Goal: Task Accomplishment & Management: Use online tool/utility

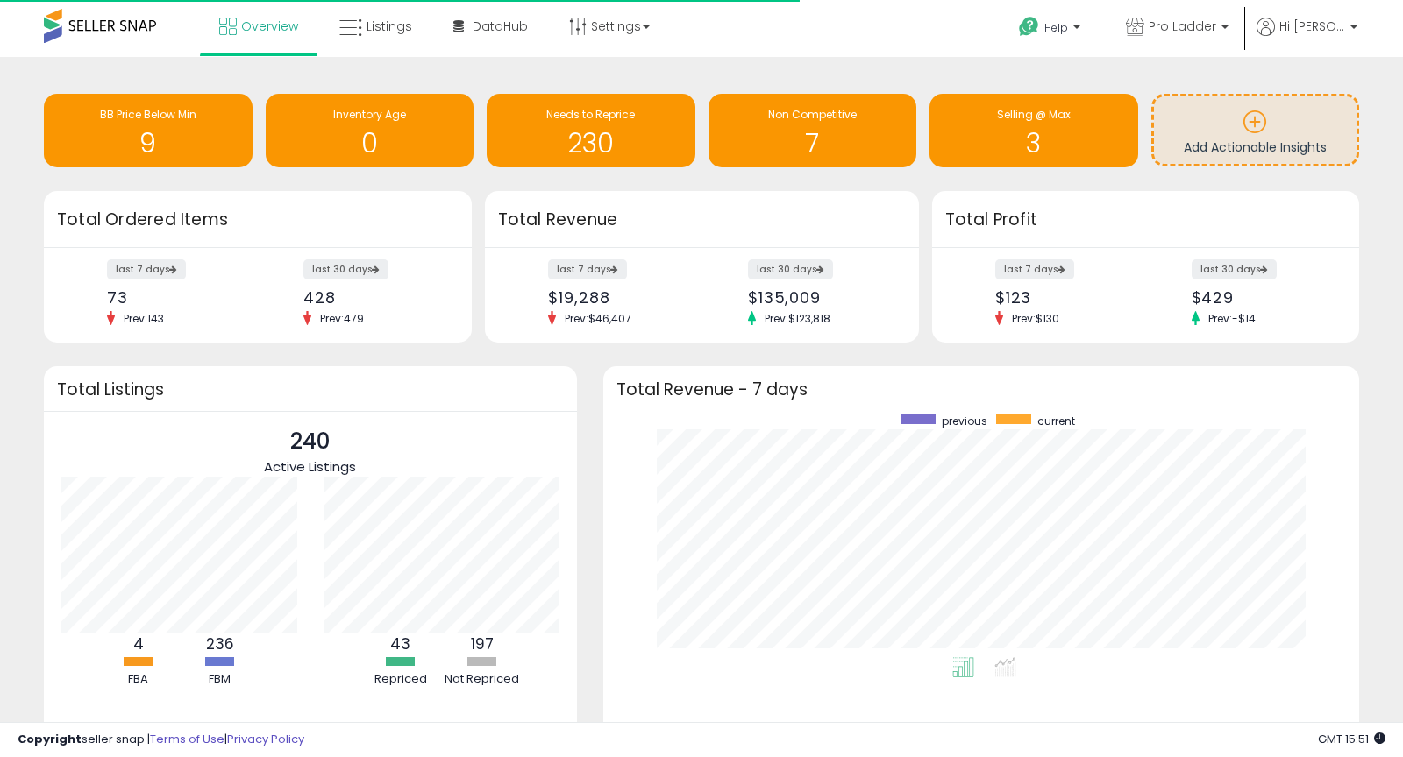
scroll to position [244, 721]
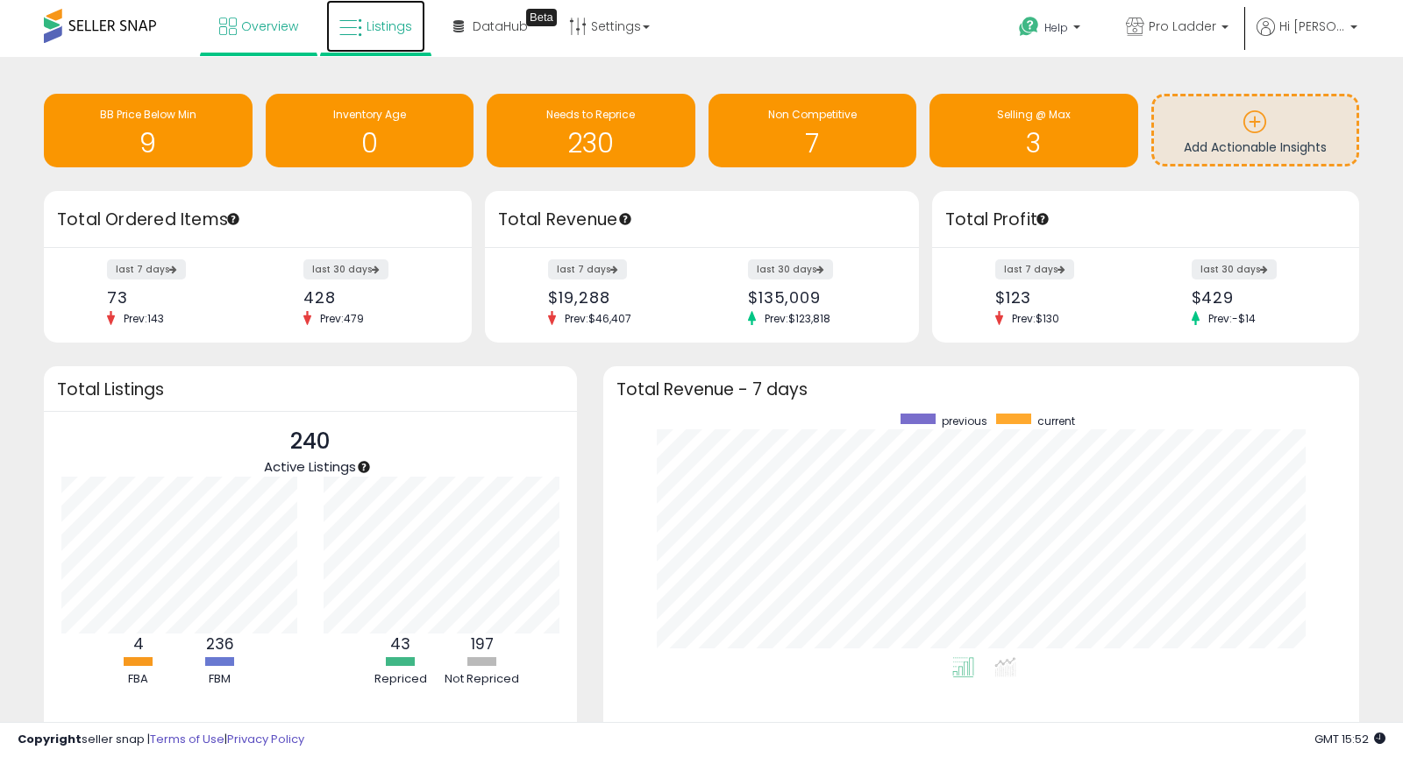
click at [387, 37] on link "Listings" at bounding box center [375, 26] width 99 height 53
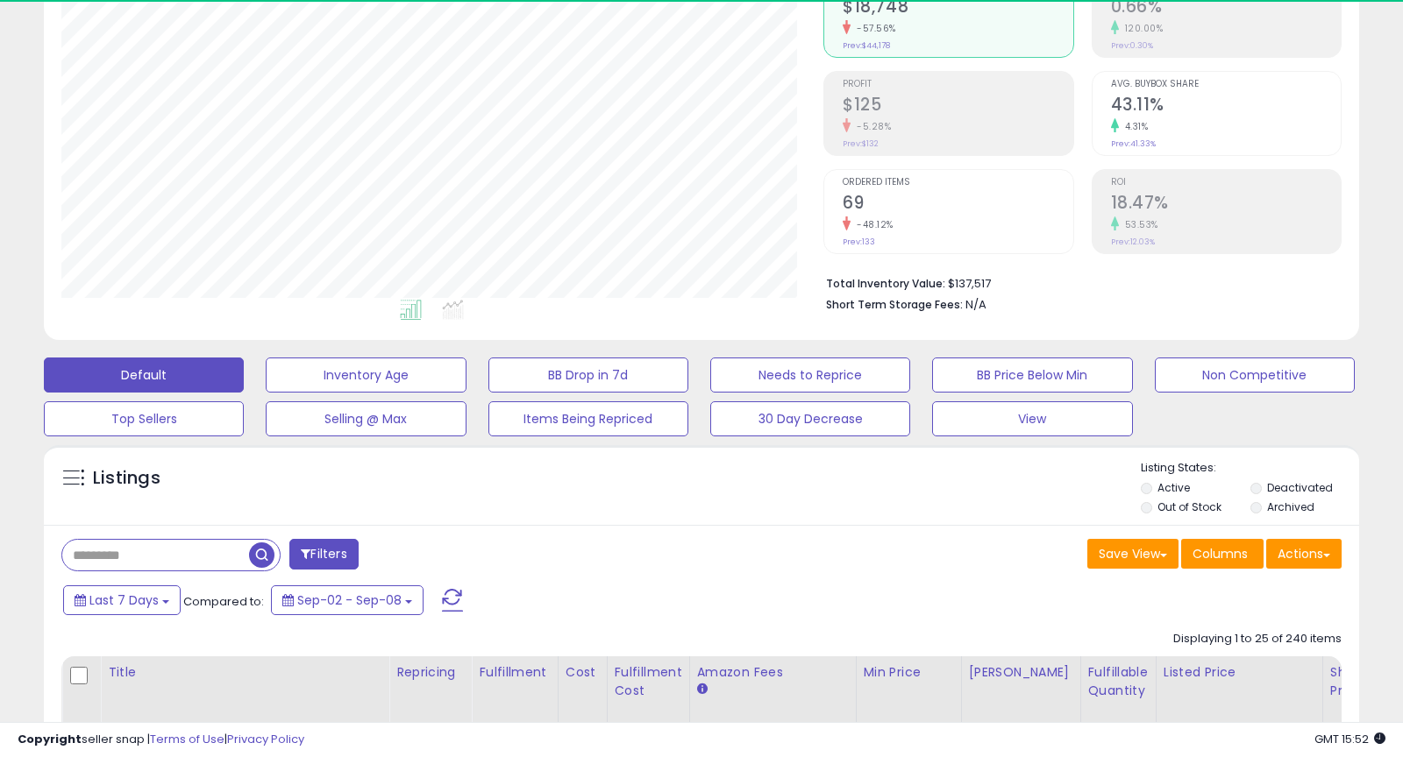
scroll to position [364, 0]
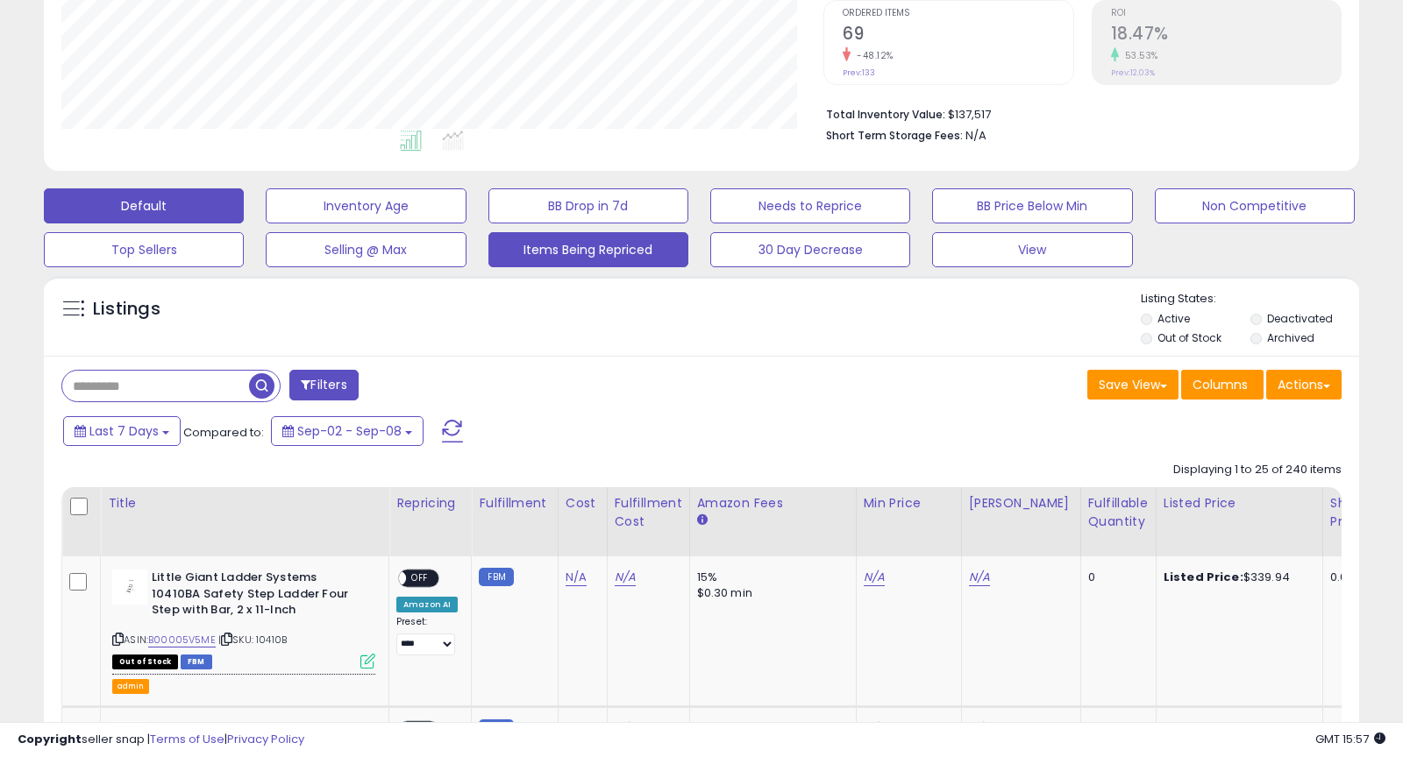
click at [589, 250] on button "Items Being Repriced" at bounding box center [588, 249] width 200 height 35
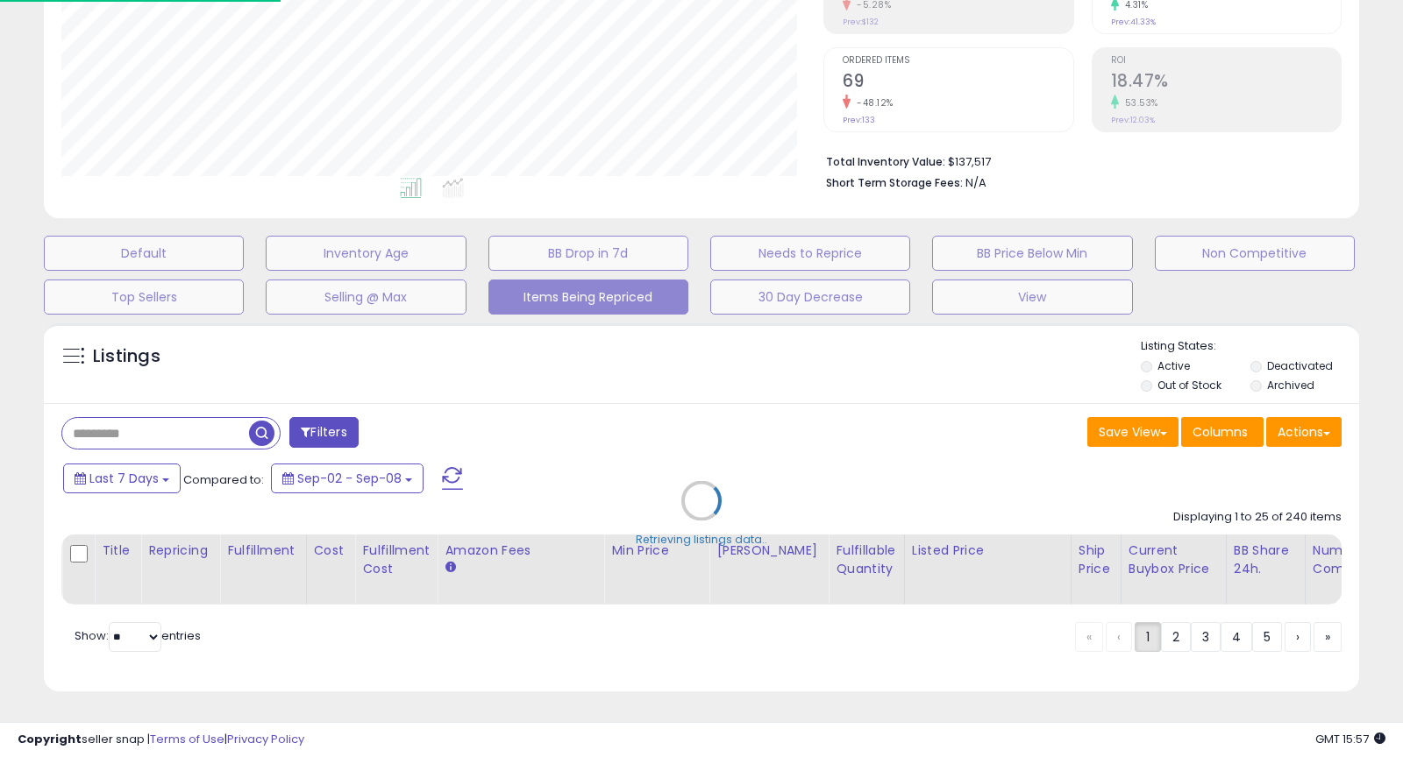
scroll to position [315, 0]
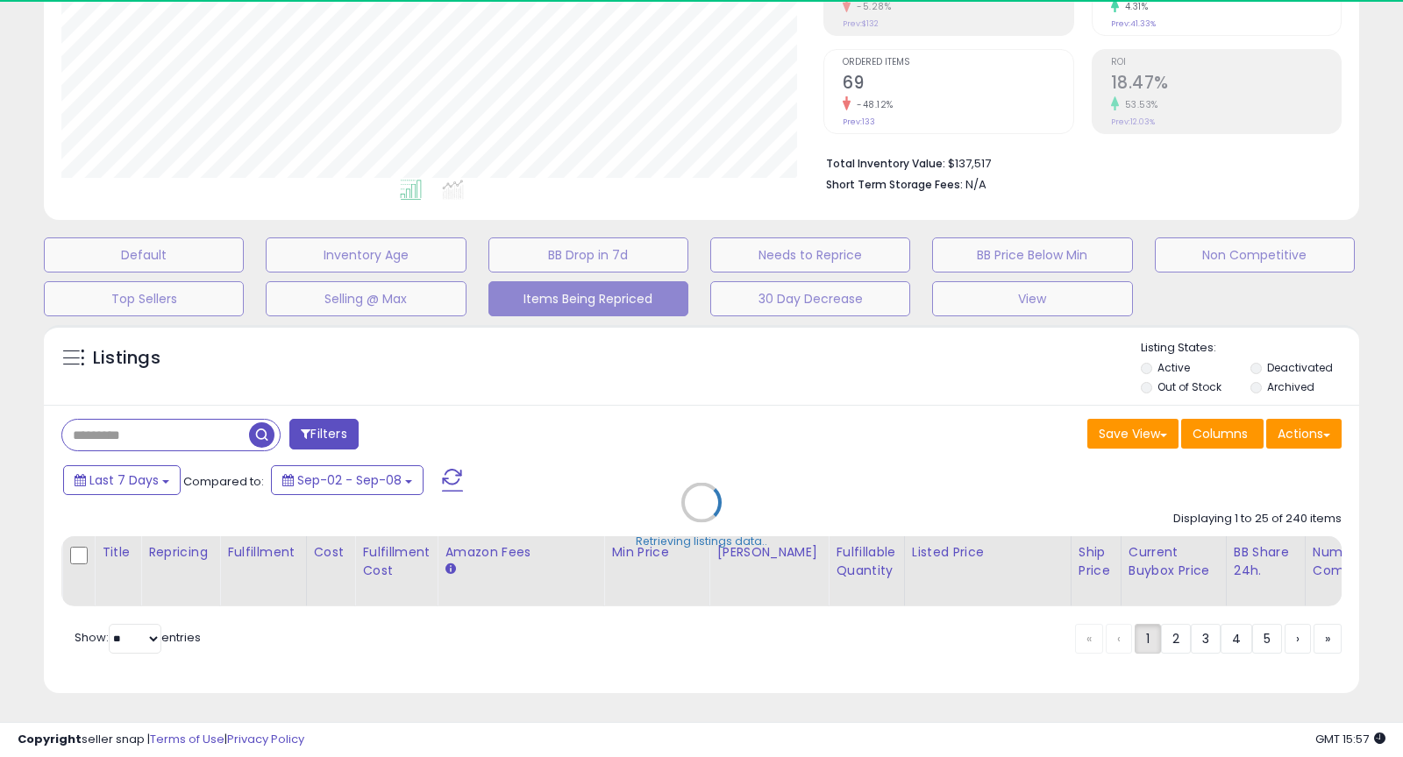
select select "**"
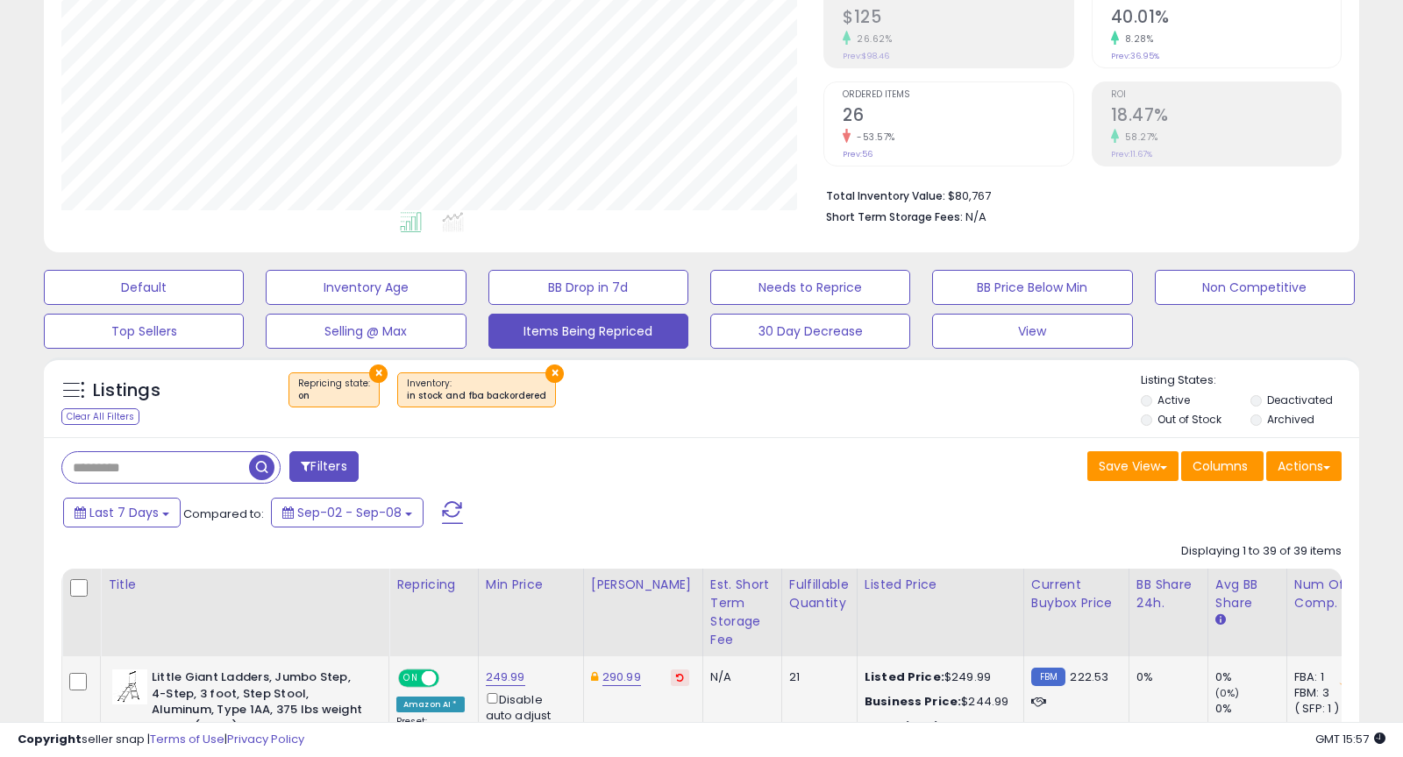
scroll to position [453, 0]
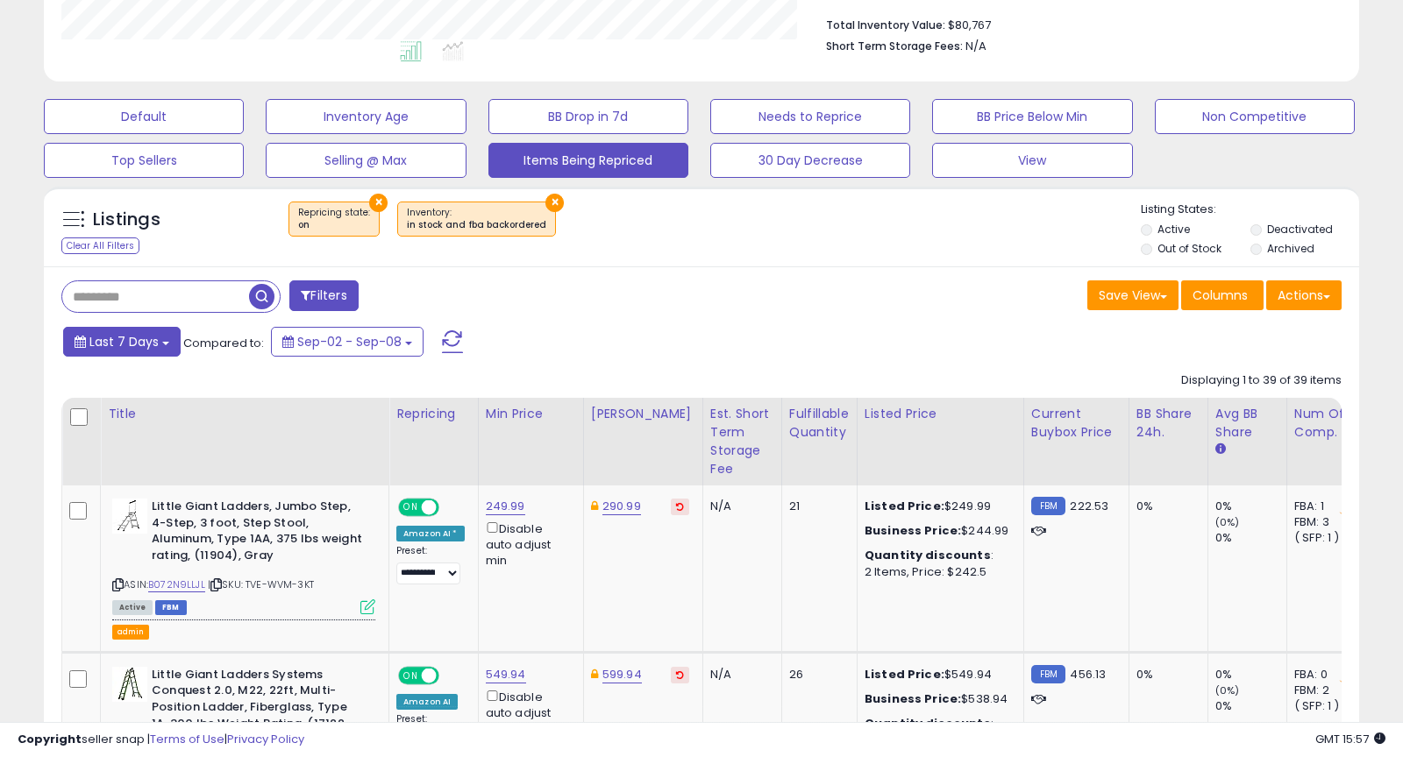
click at [146, 338] on span "Last 7 Days" at bounding box center [123, 342] width 69 height 18
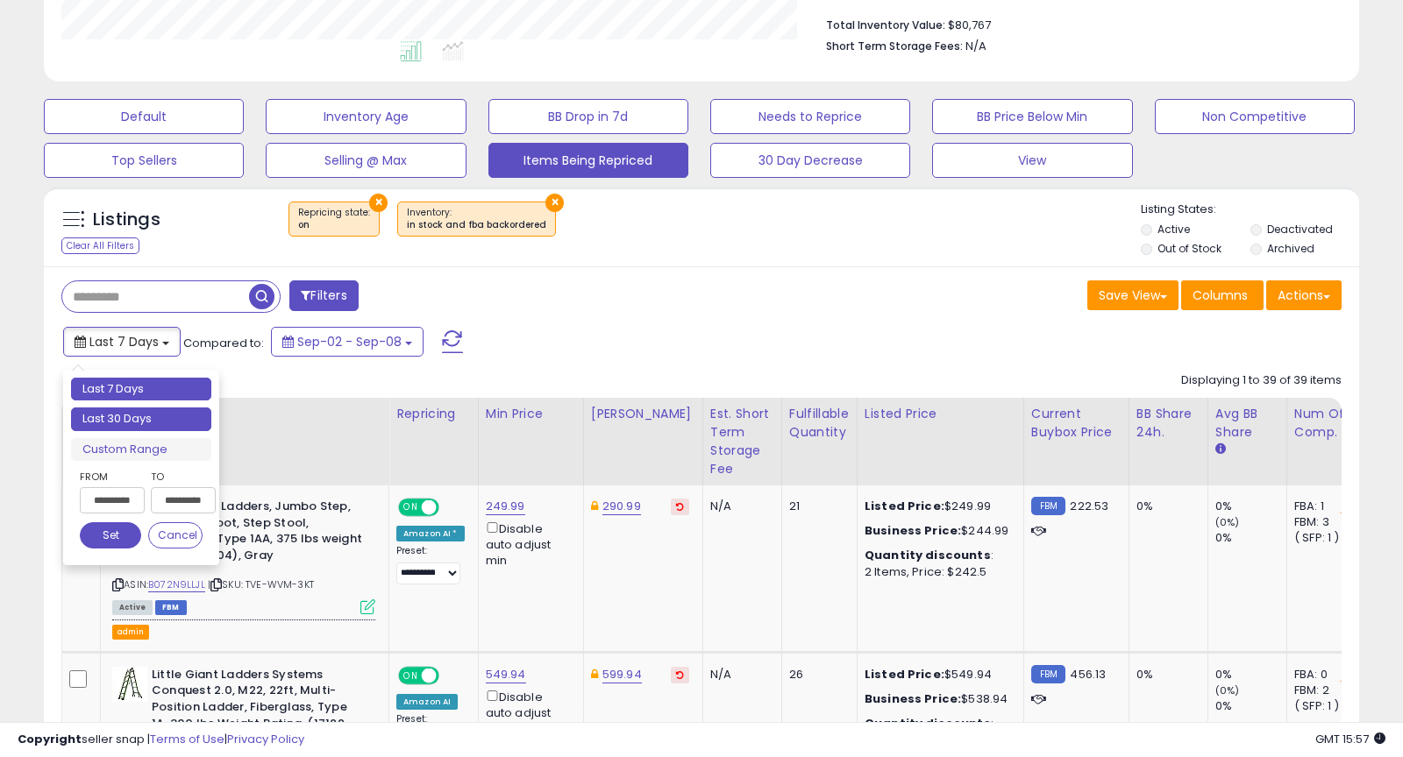
type input "**********"
click at [137, 421] on li "Last 30 Days" at bounding box center [141, 420] width 140 height 24
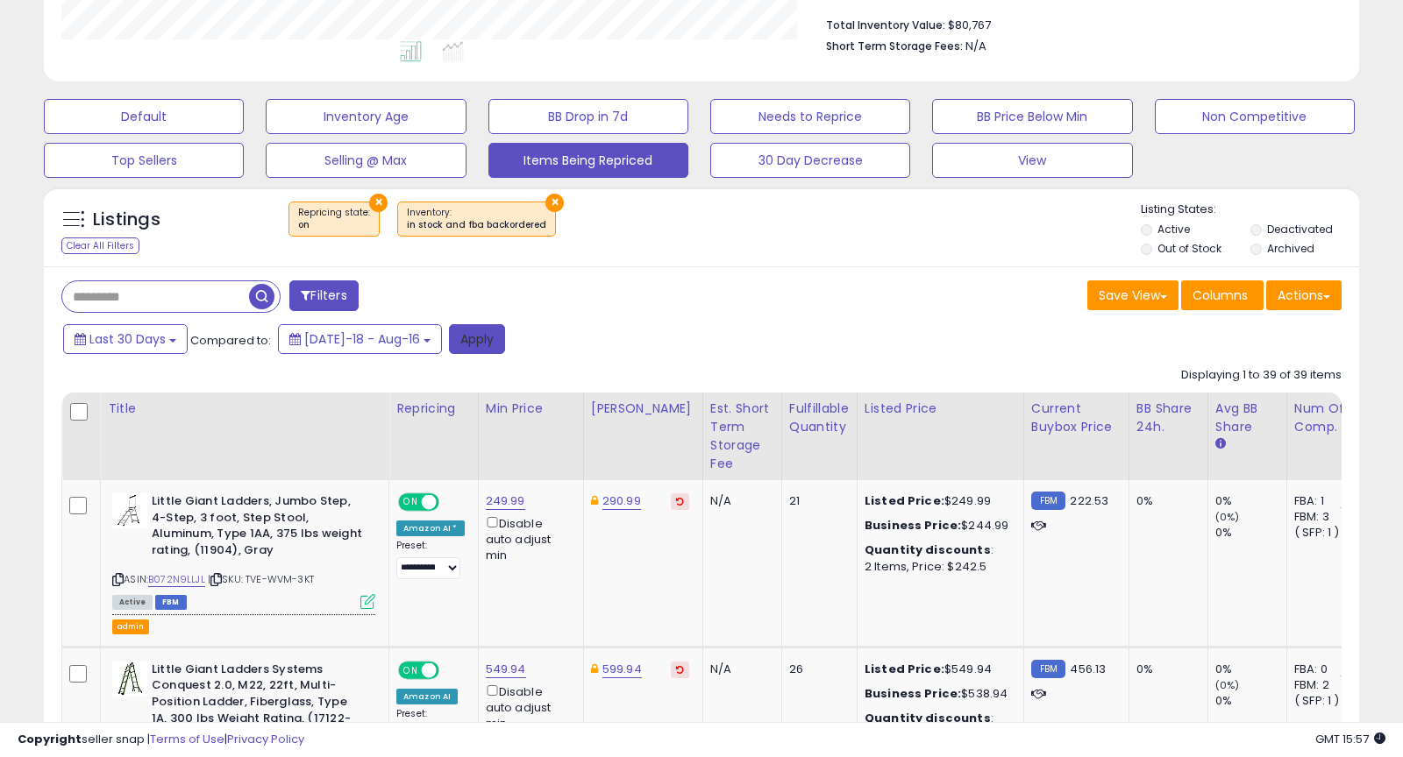
click at [449, 343] on button "Apply" at bounding box center [477, 339] width 56 height 30
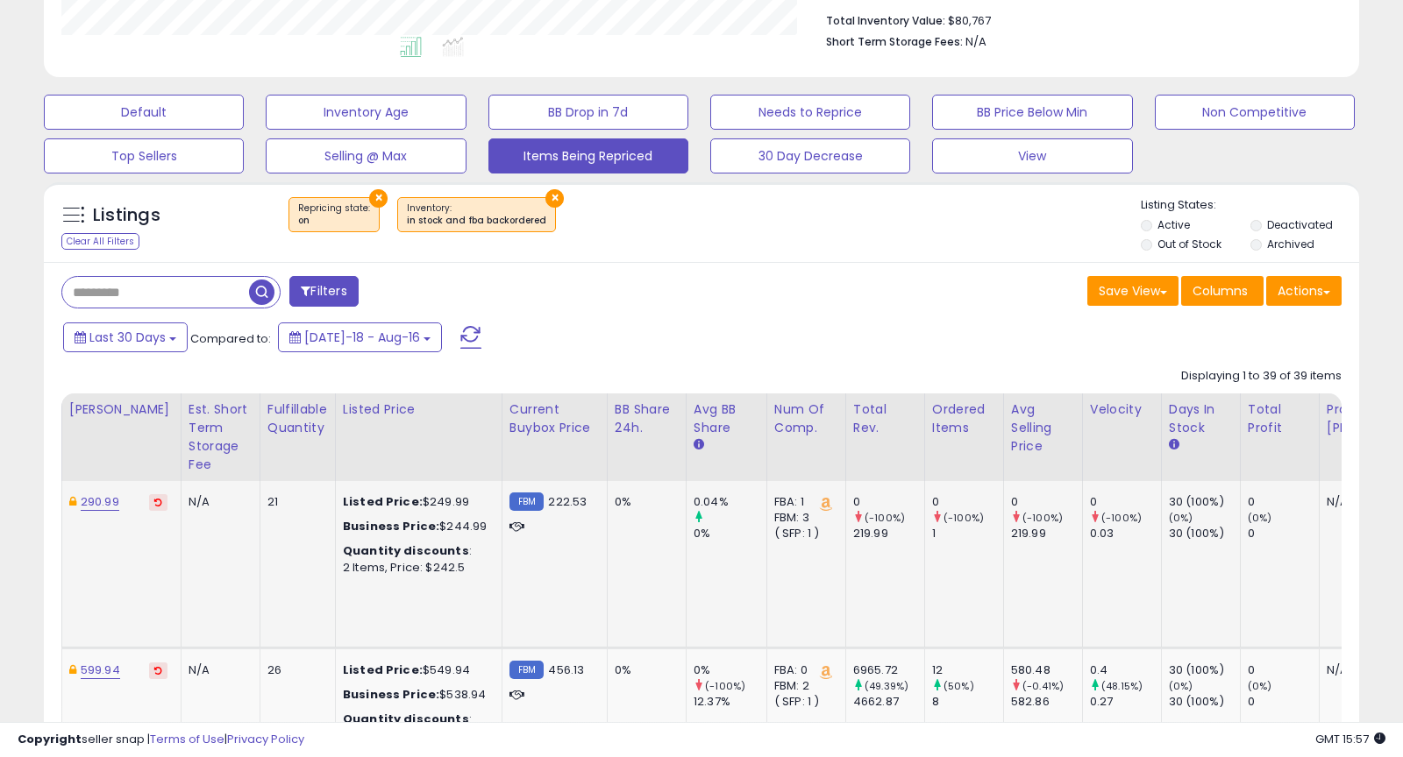
scroll to position [0, 702]
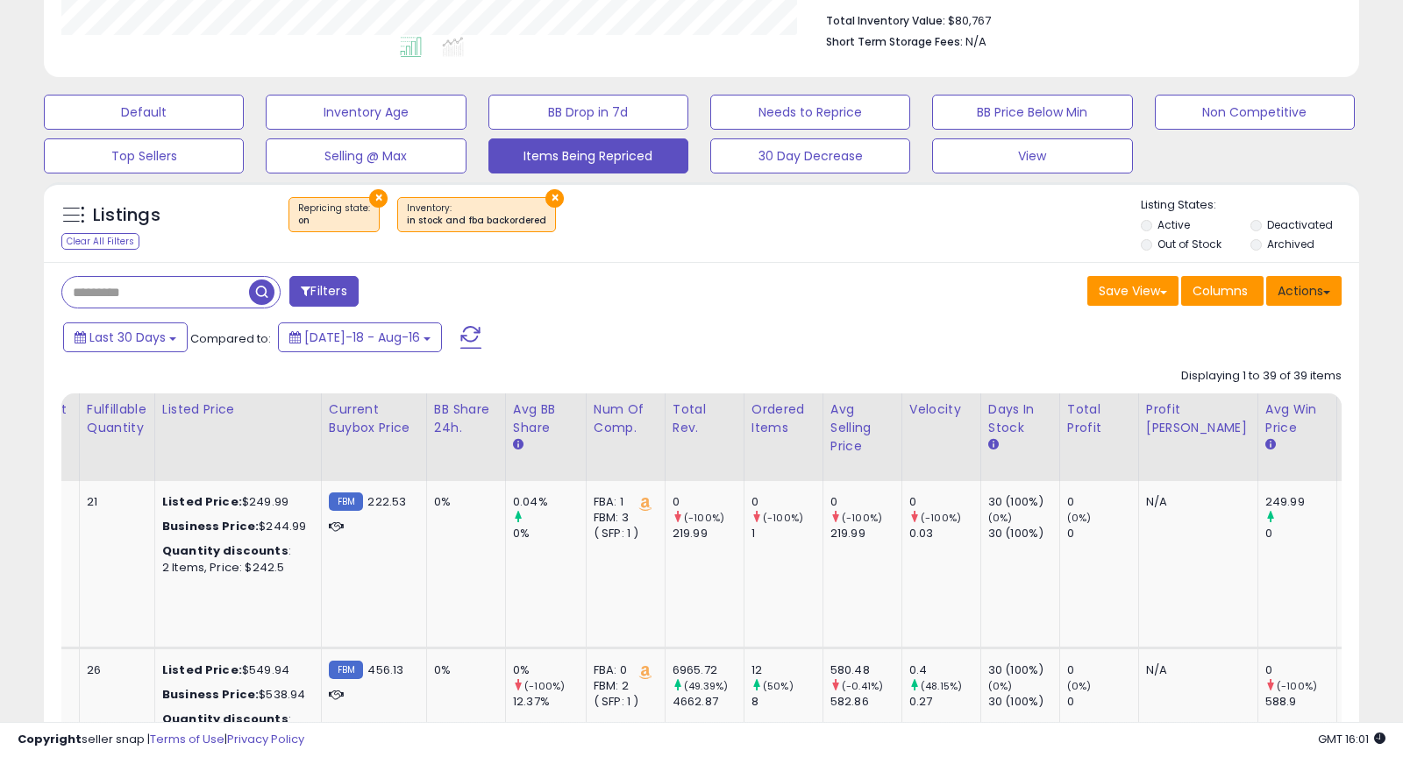
click at [1332, 287] on button "Actions" at bounding box center [1303, 291] width 75 height 30
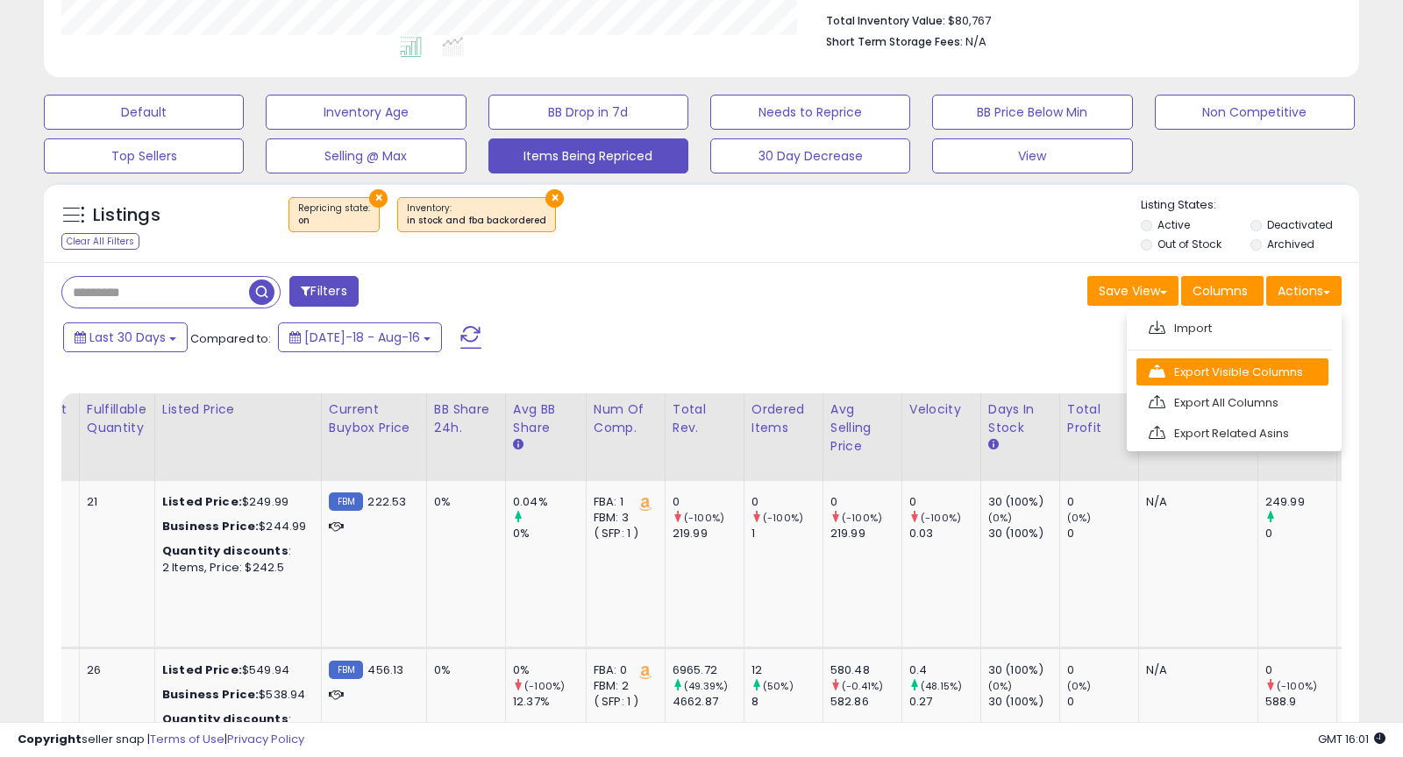
click at [1233, 375] on link "Export Visible Columns" at bounding box center [1232, 372] width 192 height 27
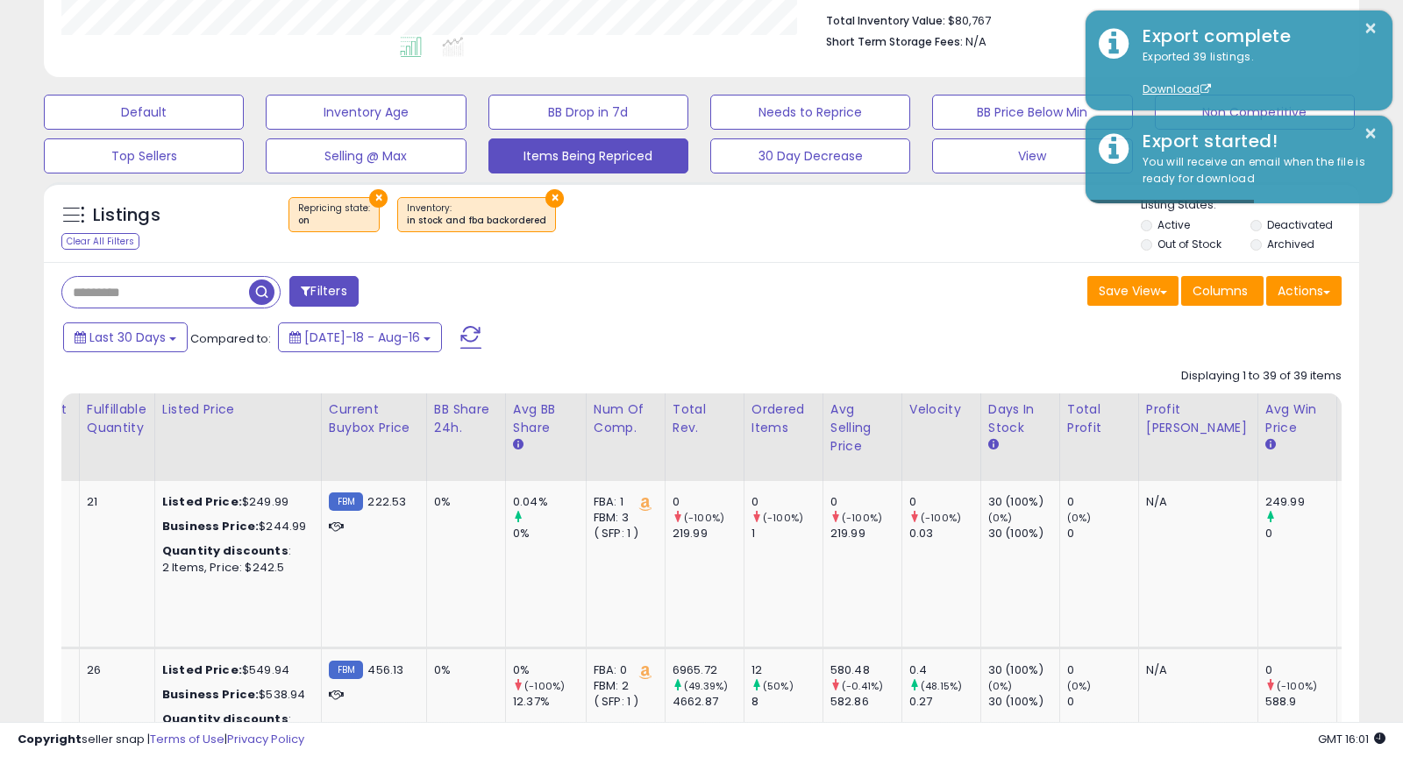
click at [1324, 297] on button "Actions" at bounding box center [1303, 291] width 75 height 30
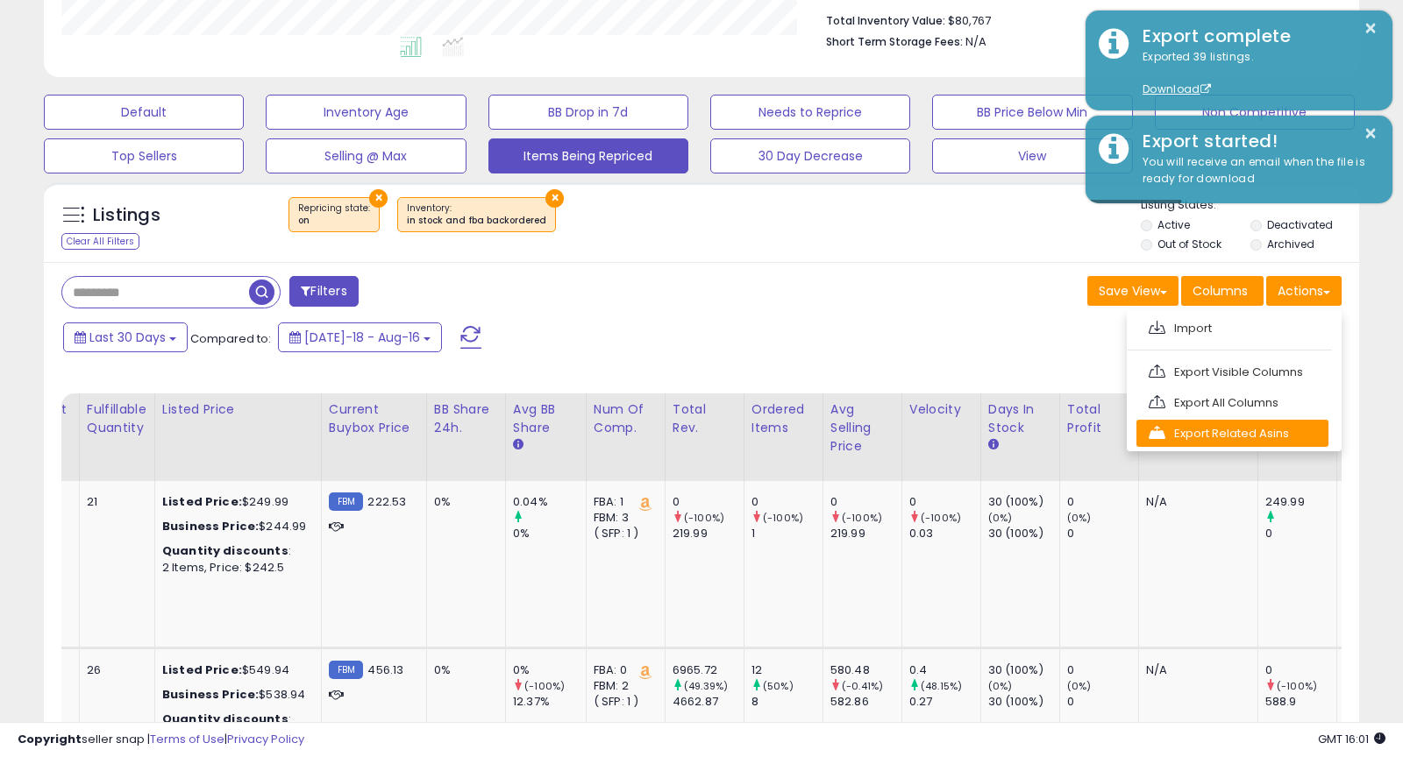
click at [1244, 430] on link "Export Related Asins" at bounding box center [1232, 433] width 192 height 27
